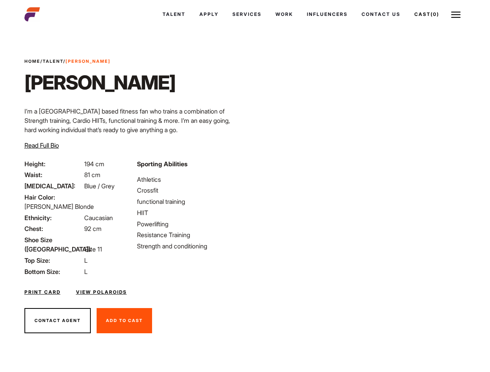
click at [426, 14] on link "Cast (0)" at bounding box center [426, 14] width 39 height 21
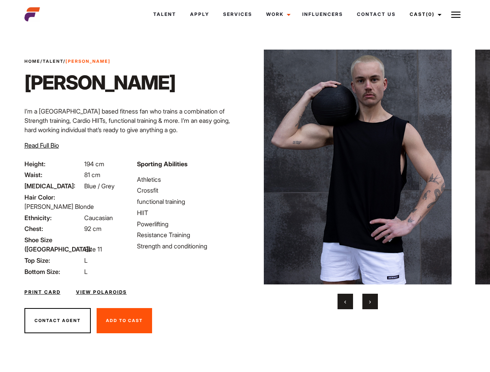
click at [423, 14] on link "Cast (0)" at bounding box center [424, 14] width 43 height 21
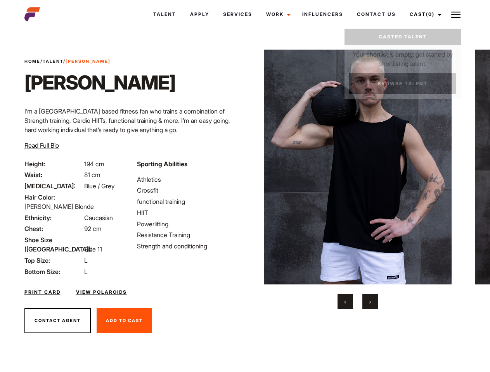
click at [456, 14] on img at bounding box center [455, 14] width 9 height 9
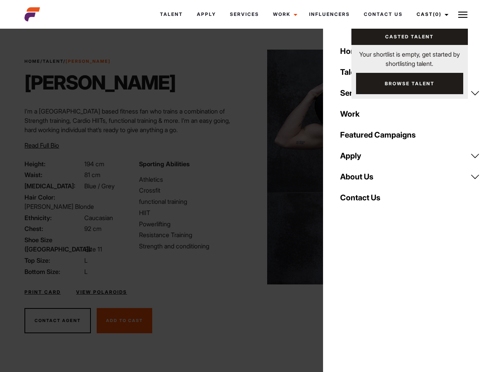
click at [357, 180] on img at bounding box center [361, 167] width 188 height 235
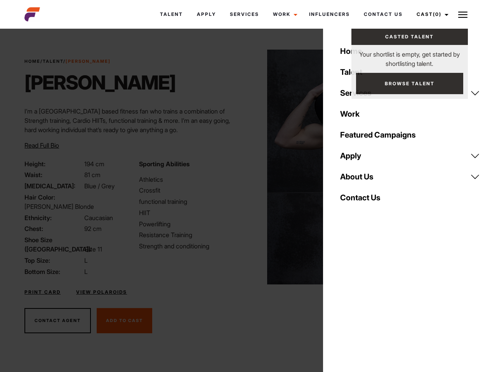
click at [245, 167] on div "Sporting Abilities Athletics Crossfit functional training HIIT Powerlifting Res…" at bounding box center [191, 217] width 114 height 117
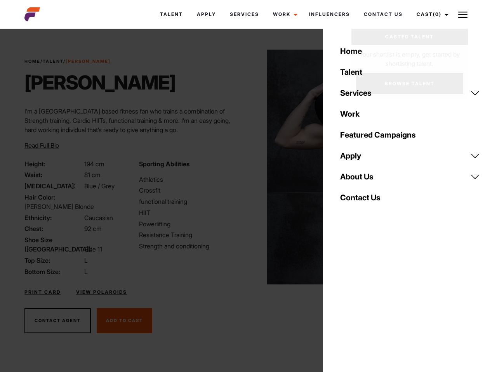
click at [345, 302] on div "Home Talent Services Talent Casting Photography Videography Creative Hair and M…" at bounding box center [410, 186] width 174 height 372
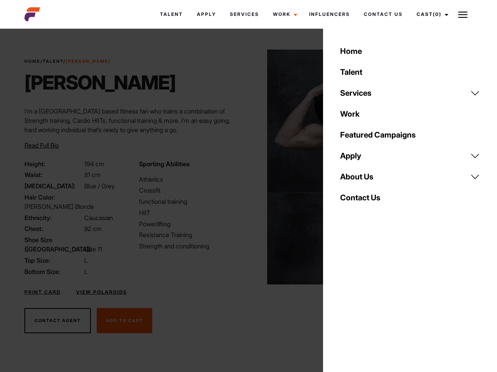
click at [370, 302] on div "Home Talent Services Talent Casting Photography Videography Creative Hair and M…" at bounding box center [410, 186] width 174 height 372
